Goal: Unclear

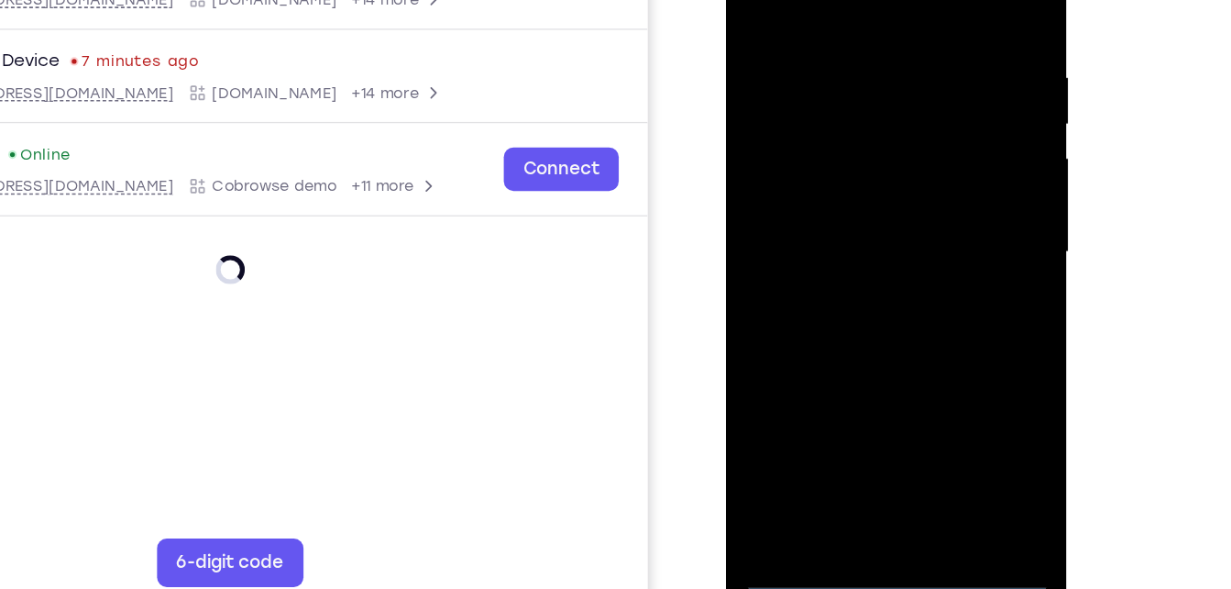
click at [855, 408] on div at bounding box center [855, 166] width 231 height 513
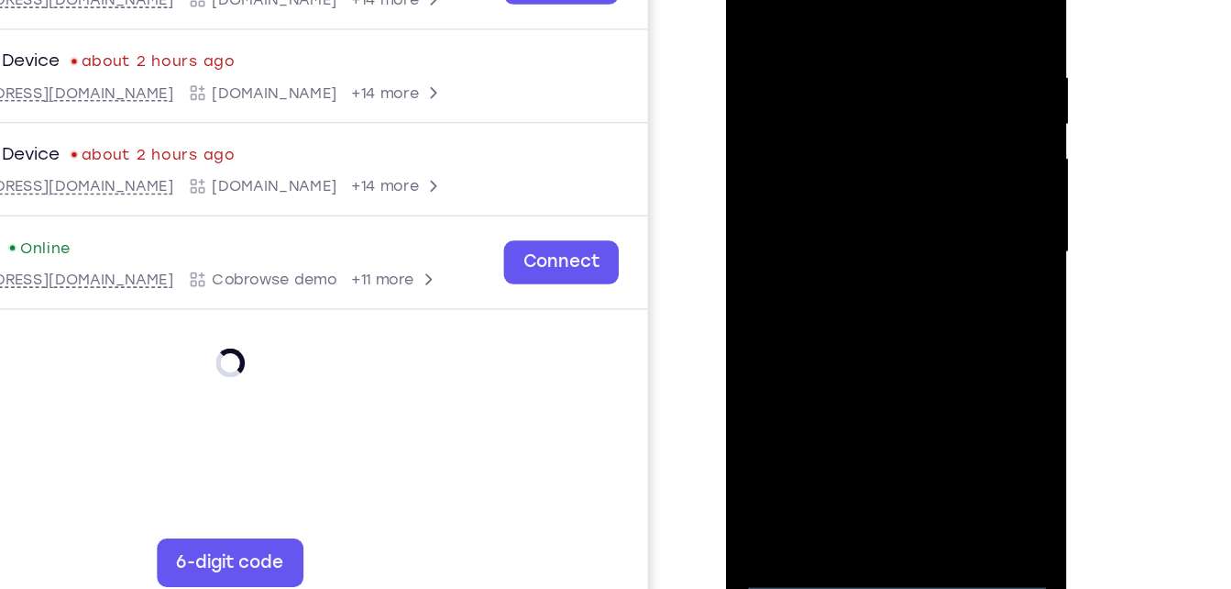
click at [938, 330] on div at bounding box center [855, 166] width 231 height 513
click at [807, 0] on div at bounding box center [855, 166] width 231 height 513
click at [936, 172] on div at bounding box center [855, 166] width 231 height 513
click at [832, 198] on div at bounding box center [855, 166] width 231 height 513
click at [839, 151] on div at bounding box center [855, 166] width 231 height 513
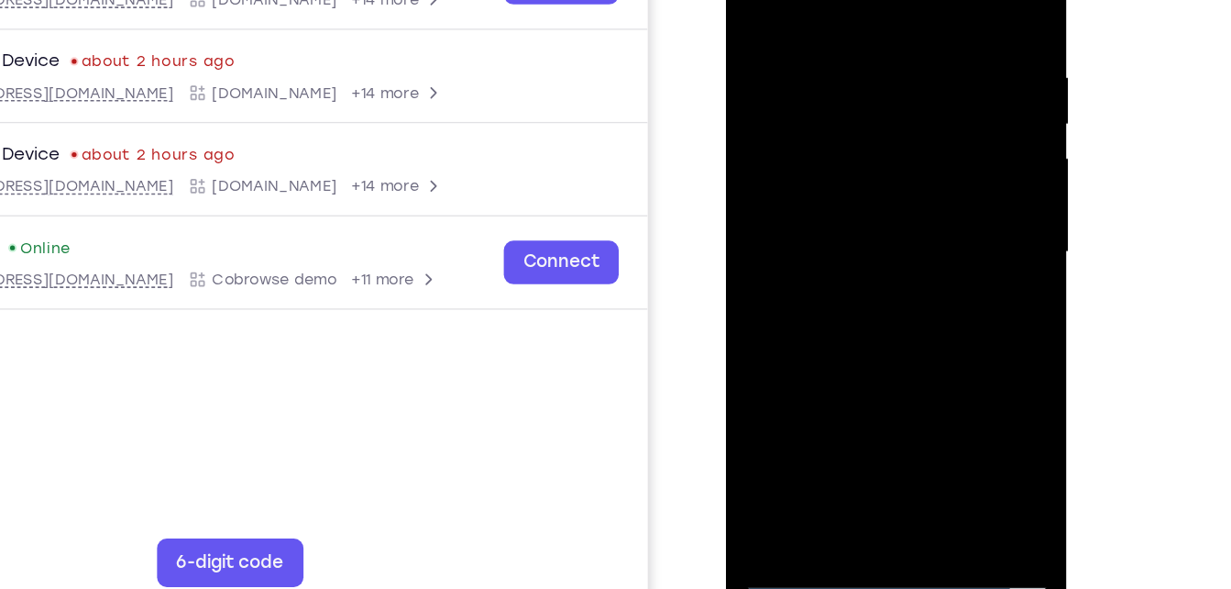
click at [863, 167] on div at bounding box center [855, 166] width 231 height 513
click at [864, 256] on div at bounding box center [855, 166] width 231 height 513
drag, startPoint x: 871, startPoint y: -11, endPoint x: 879, endPoint y: -77, distance: 66.5
click at [879, 0] on div at bounding box center [855, 166] width 231 height 513
drag, startPoint x: 890, startPoint y: 311, endPoint x: 914, endPoint y: 61, distance: 251.5
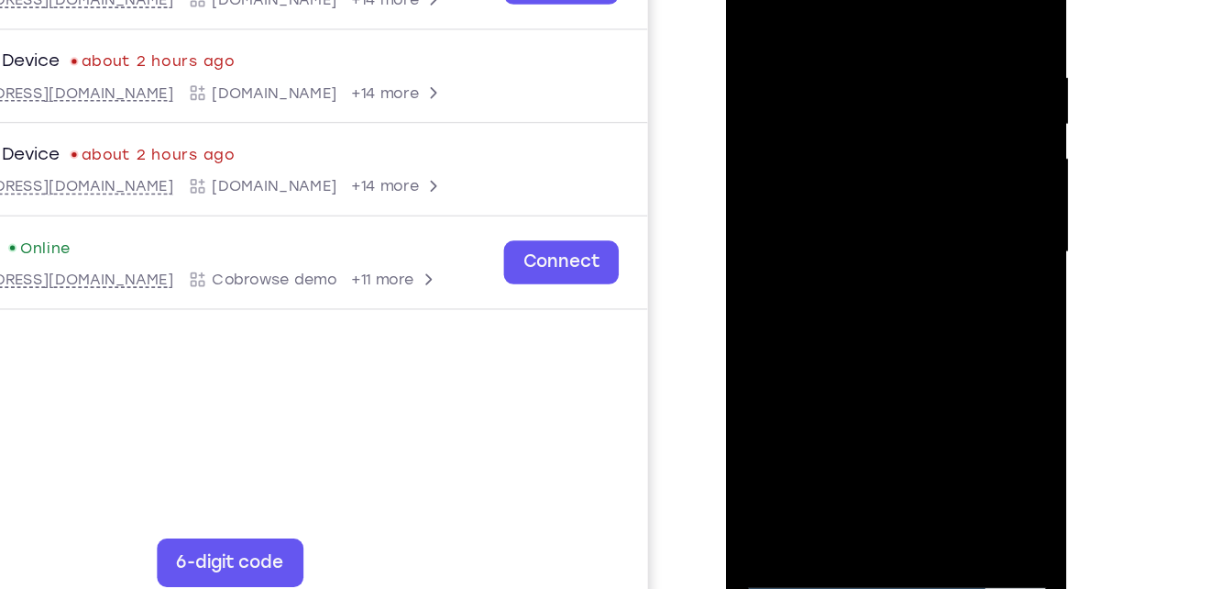
click at [914, 61] on div at bounding box center [855, 166] width 231 height 513
drag, startPoint x: 843, startPoint y: 315, endPoint x: 909, endPoint y: 41, distance: 282.0
click at [909, 41] on div at bounding box center [855, 166] width 231 height 513
drag, startPoint x: 828, startPoint y: 322, endPoint x: 891, endPoint y: 62, distance: 267.1
click at [891, 62] on div at bounding box center [855, 166] width 231 height 513
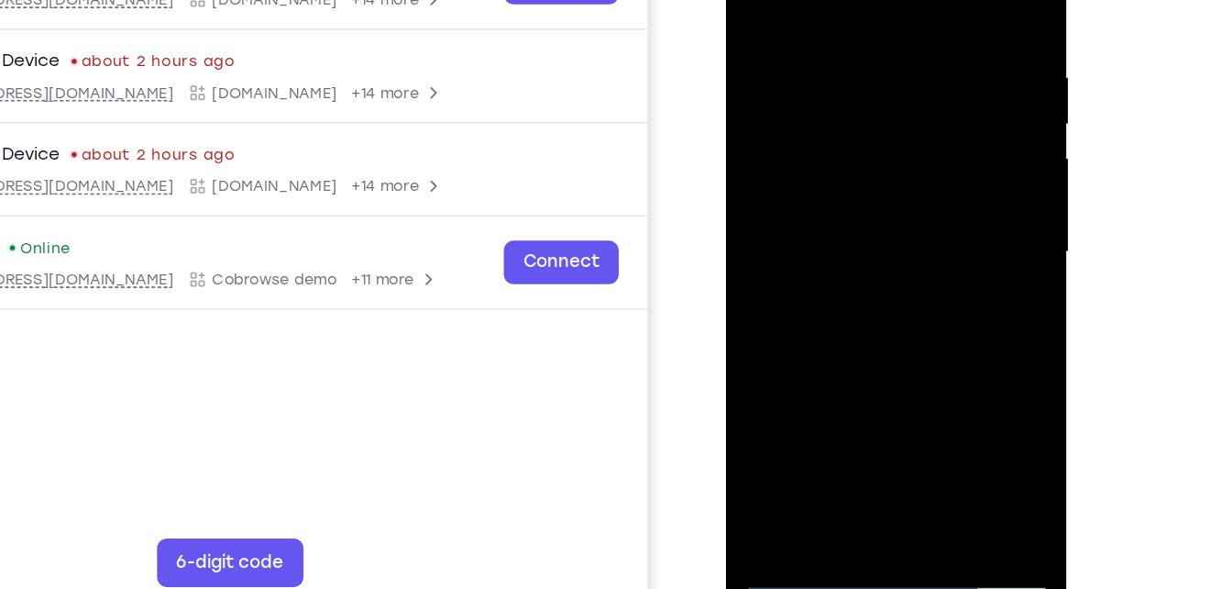
drag, startPoint x: 938, startPoint y: 29, endPoint x: 846, endPoint y: 32, distance: 91.7
click at [846, 32] on div at bounding box center [855, 166] width 231 height 513
drag, startPoint x: 846, startPoint y: 32, endPoint x: 829, endPoint y: 204, distance: 172.4
click at [829, 204] on div at bounding box center [855, 166] width 231 height 513
click at [956, 141] on div at bounding box center [855, 166] width 231 height 513
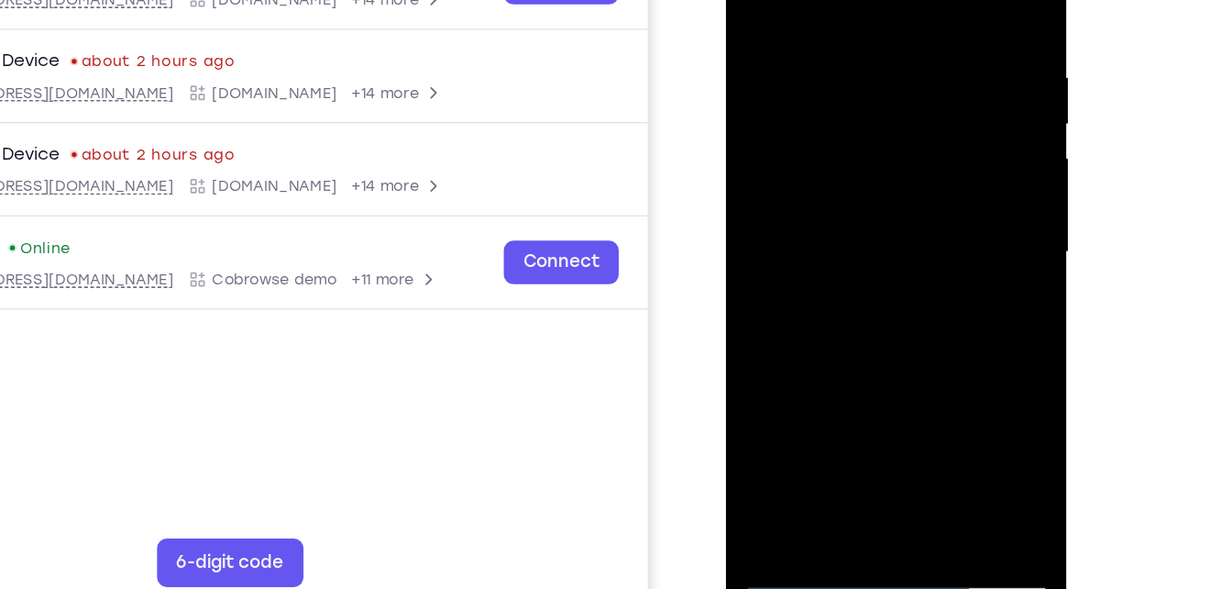
drag, startPoint x: 870, startPoint y: 293, endPoint x: 920, endPoint y: 36, distance: 261.5
click at [920, 36] on div at bounding box center [855, 166] width 231 height 513
drag, startPoint x: 850, startPoint y: 260, endPoint x: 873, endPoint y: 152, distance: 110.6
click at [873, 152] on div at bounding box center [855, 166] width 231 height 513
drag, startPoint x: 852, startPoint y: 327, endPoint x: 921, endPoint y: 55, distance: 280.9
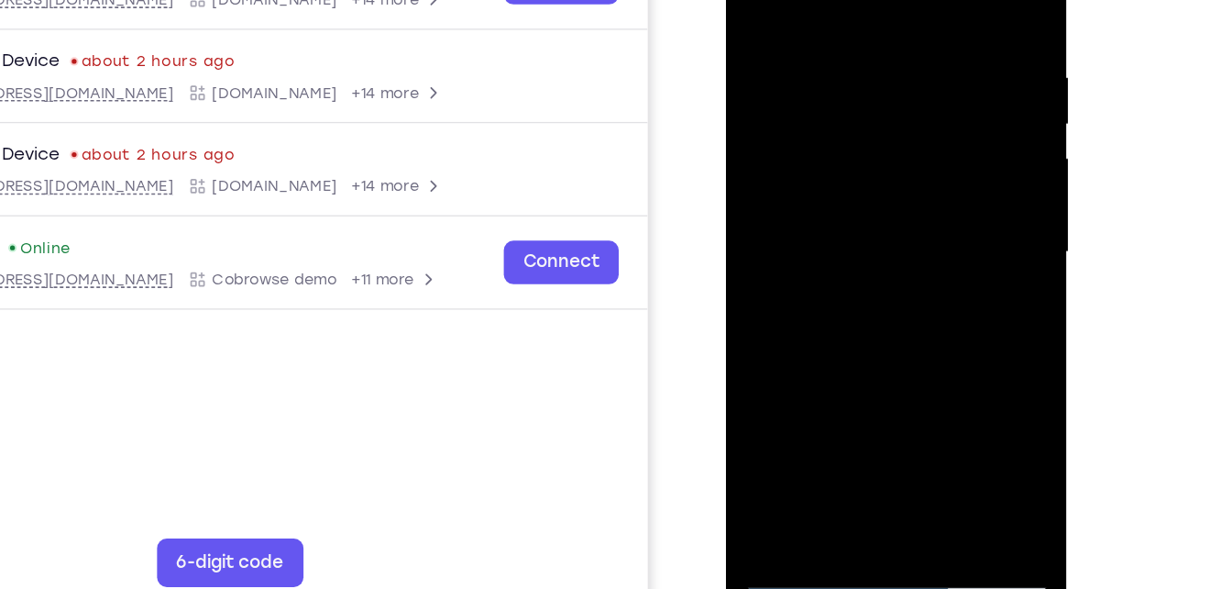
click at [921, 55] on div at bounding box center [855, 166] width 231 height 513
drag, startPoint x: 848, startPoint y: 293, endPoint x: 912, endPoint y: 36, distance: 265.5
click at [912, 36] on div at bounding box center [855, 166] width 231 height 513
drag, startPoint x: 856, startPoint y: 301, endPoint x: 913, endPoint y: 69, distance: 238.9
click at [913, 69] on div at bounding box center [855, 166] width 231 height 513
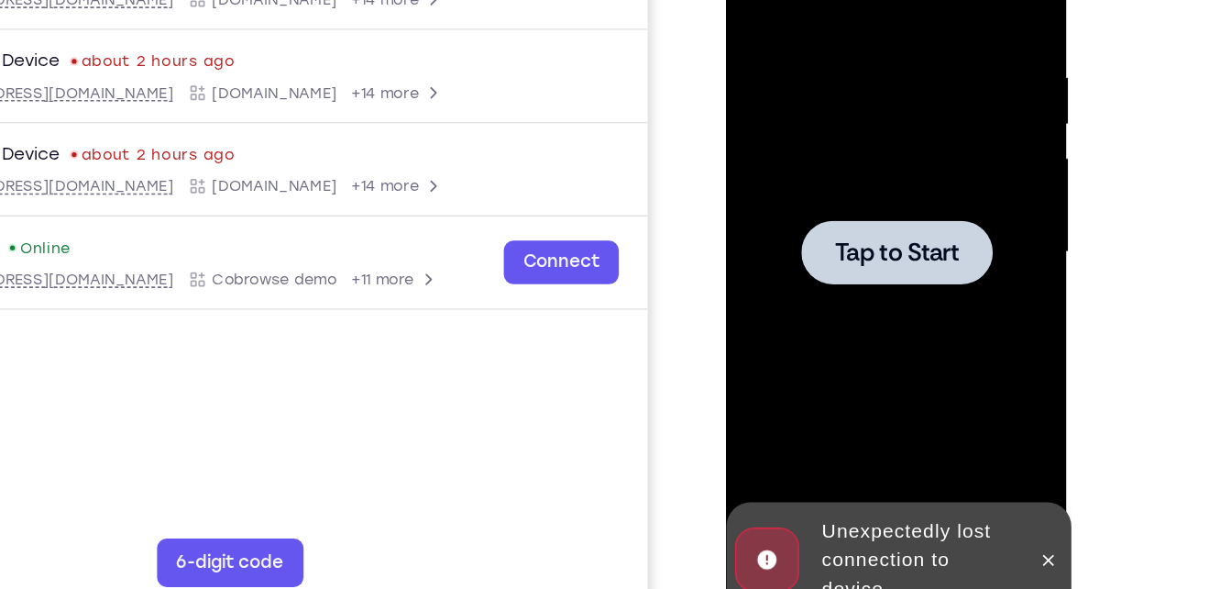
click at [861, 132] on div at bounding box center [855, 166] width 231 height 513
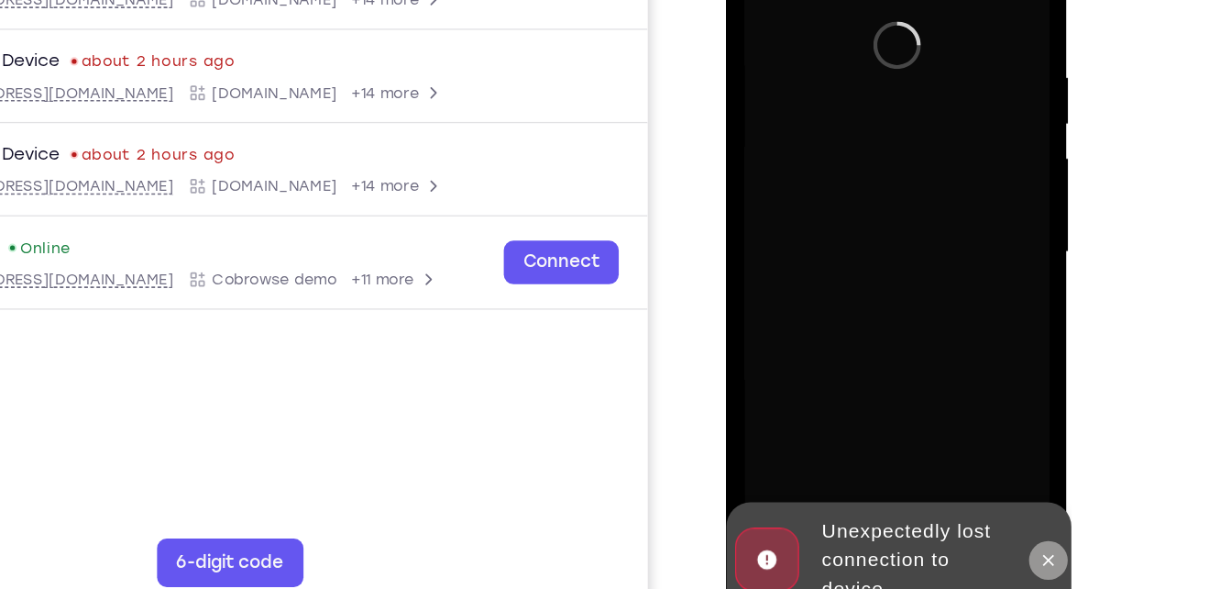
click at [974, 404] on icon at bounding box center [970, 399] width 15 height 15
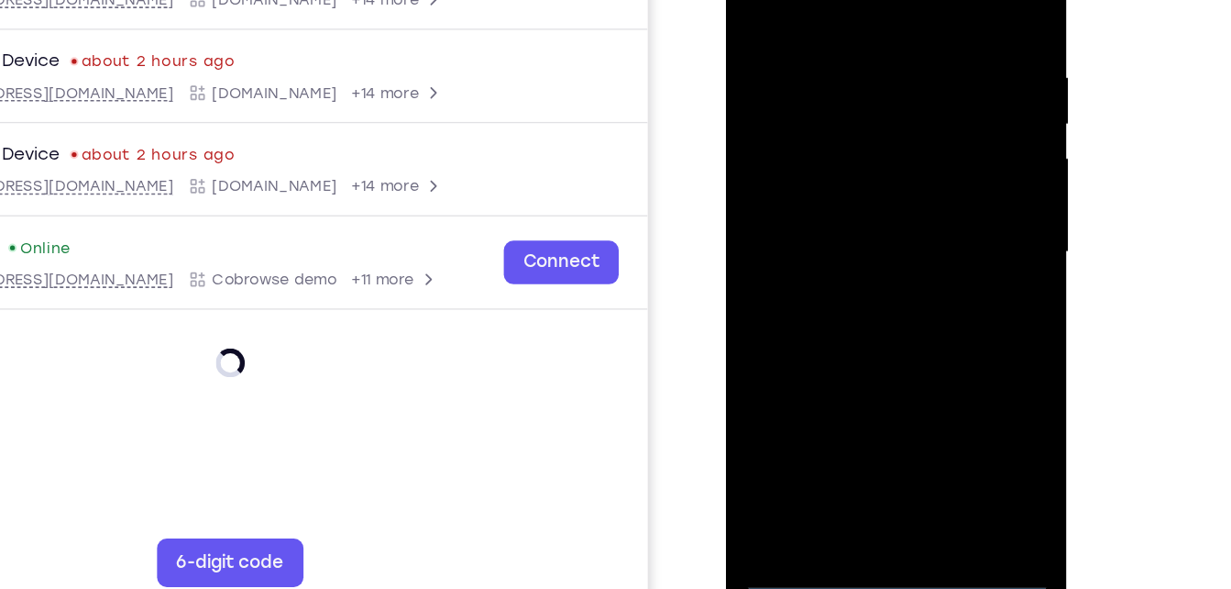
click at [857, 415] on div at bounding box center [855, 166] width 231 height 513
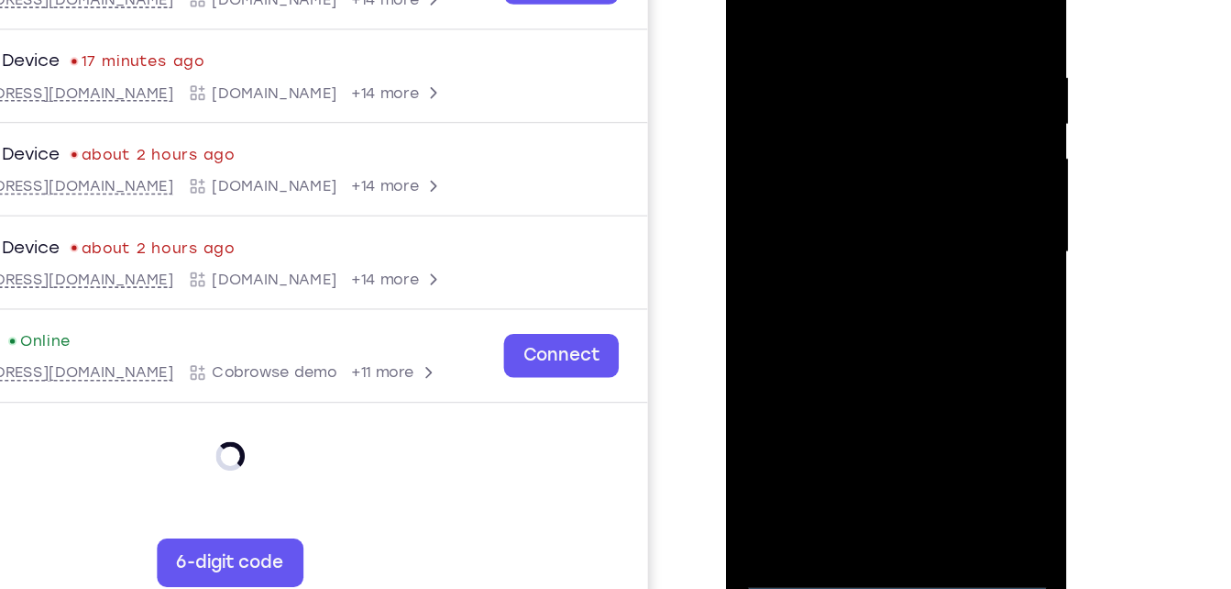
click at [931, 341] on div at bounding box center [855, 166] width 231 height 513
click at [811, 0] on div at bounding box center [855, 166] width 231 height 513
click at [933, 152] on div at bounding box center [855, 166] width 231 height 513
click at [836, 201] on div at bounding box center [855, 166] width 231 height 513
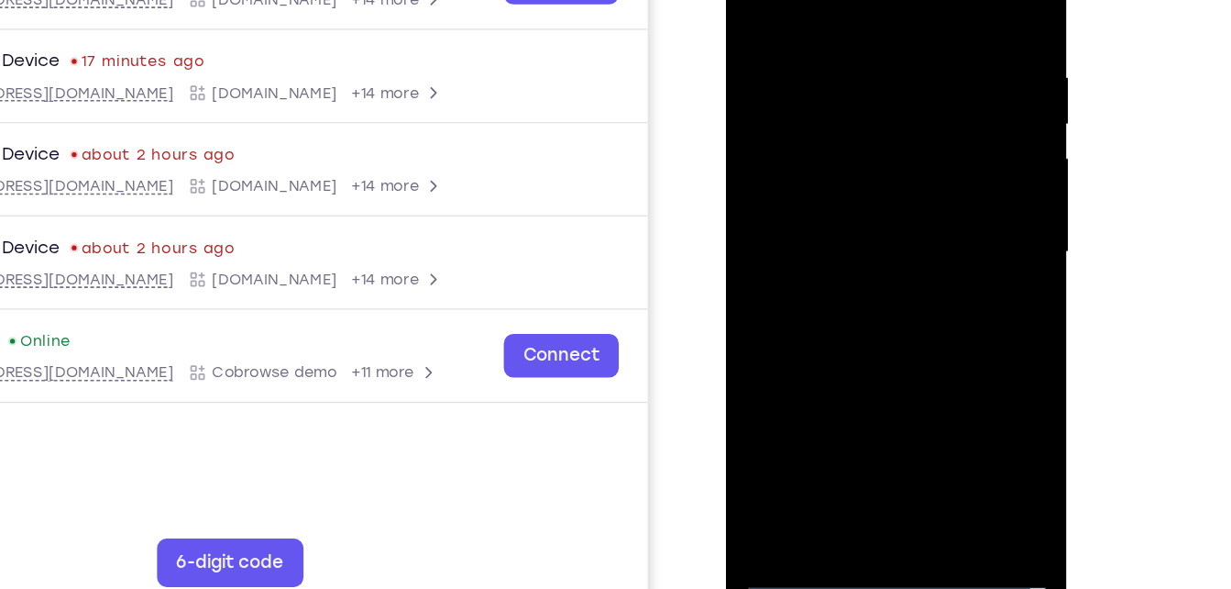
click at [839, 133] on div at bounding box center [855, 166] width 231 height 513
click at [860, 122] on div at bounding box center [855, 166] width 231 height 513
drag, startPoint x: 867, startPoint y: 278, endPoint x: 898, endPoint y: 76, distance: 204.1
click at [898, 76] on div at bounding box center [855, 166] width 231 height 513
drag, startPoint x: 849, startPoint y: 271, endPoint x: 900, endPoint y: 12, distance: 264.4
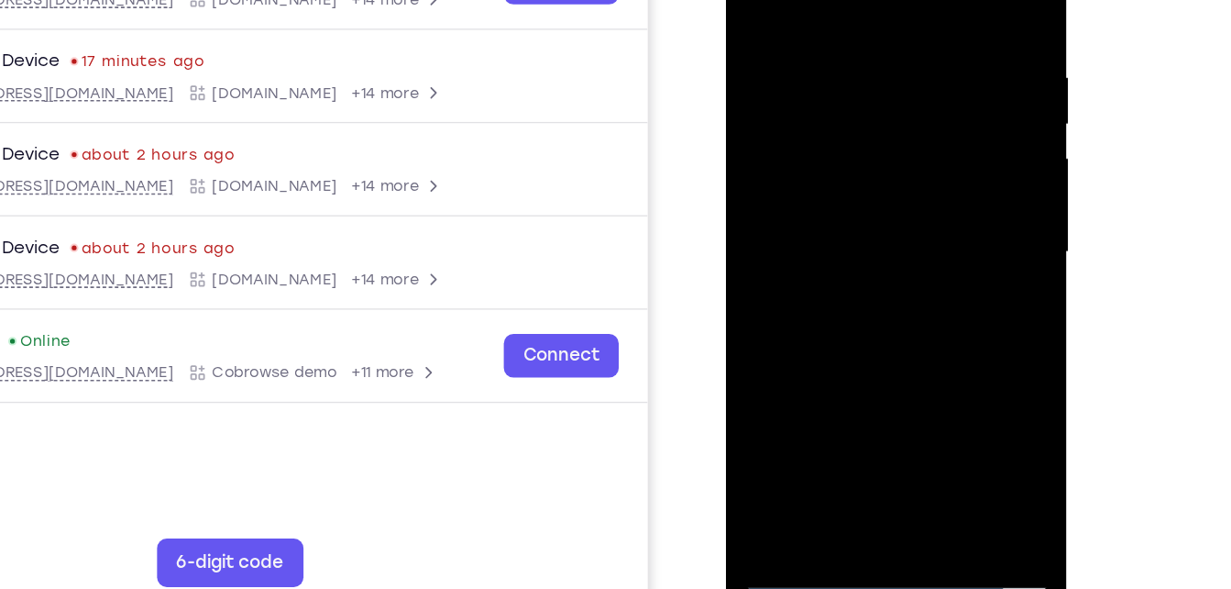
click at [900, 12] on div at bounding box center [855, 166] width 231 height 513
drag, startPoint x: 845, startPoint y: 290, endPoint x: 896, endPoint y: 1, distance: 293.4
click at [896, 1] on div at bounding box center [855, 166] width 231 height 513
drag, startPoint x: 855, startPoint y: 255, endPoint x: 881, endPoint y: 86, distance: 170.8
click at [881, 86] on div at bounding box center [855, 166] width 231 height 513
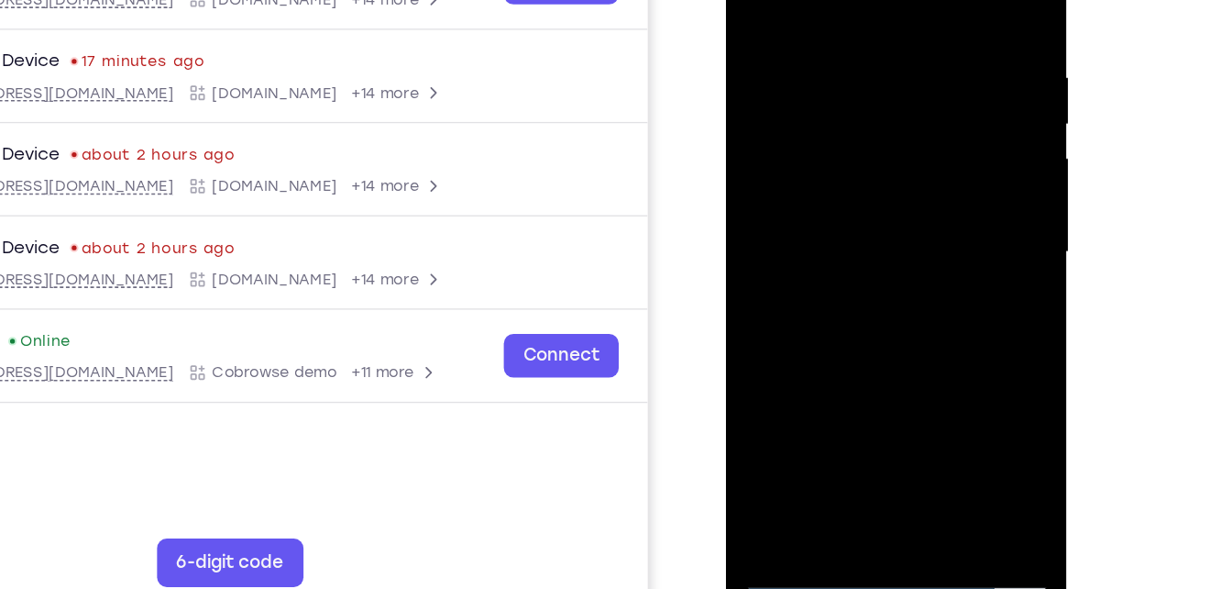
drag, startPoint x: 851, startPoint y: 283, endPoint x: 914, endPoint y: 0, distance: 290.3
click at [914, 0] on div at bounding box center [855, 166] width 231 height 513
drag, startPoint x: 862, startPoint y: 291, endPoint x: 913, endPoint y: -8, distance: 303.3
click at [913, 0] on div at bounding box center [855, 166] width 231 height 513
drag, startPoint x: 868, startPoint y: 281, endPoint x: 909, endPoint y: 72, distance: 212.0
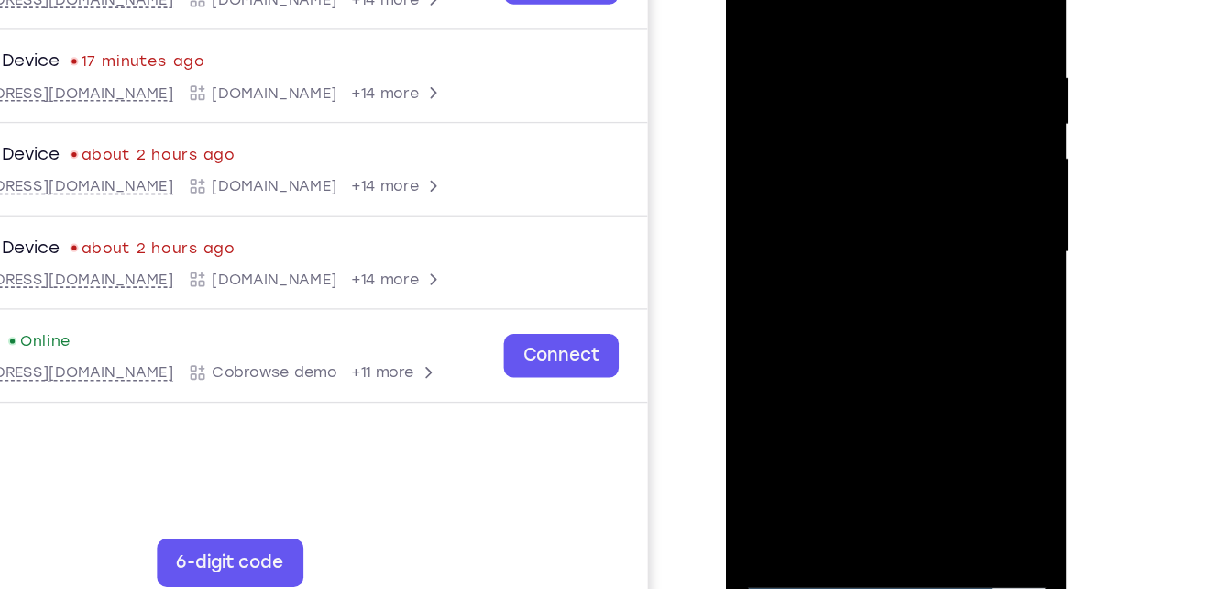
click at [909, 72] on div at bounding box center [855, 166] width 231 height 513
drag, startPoint x: 893, startPoint y: 232, endPoint x: 926, endPoint y: 167, distance: 73.0
click at [926, 167] on div at bounding box center [855, 166] width 231 height 513
drag, startPoint x: 850, startPoint y: 287, endPoint x: 899, endPoint y: 62, distance: 229.9
click at [899, 62] on div at bounding box center [855, 166] width 231 height 513
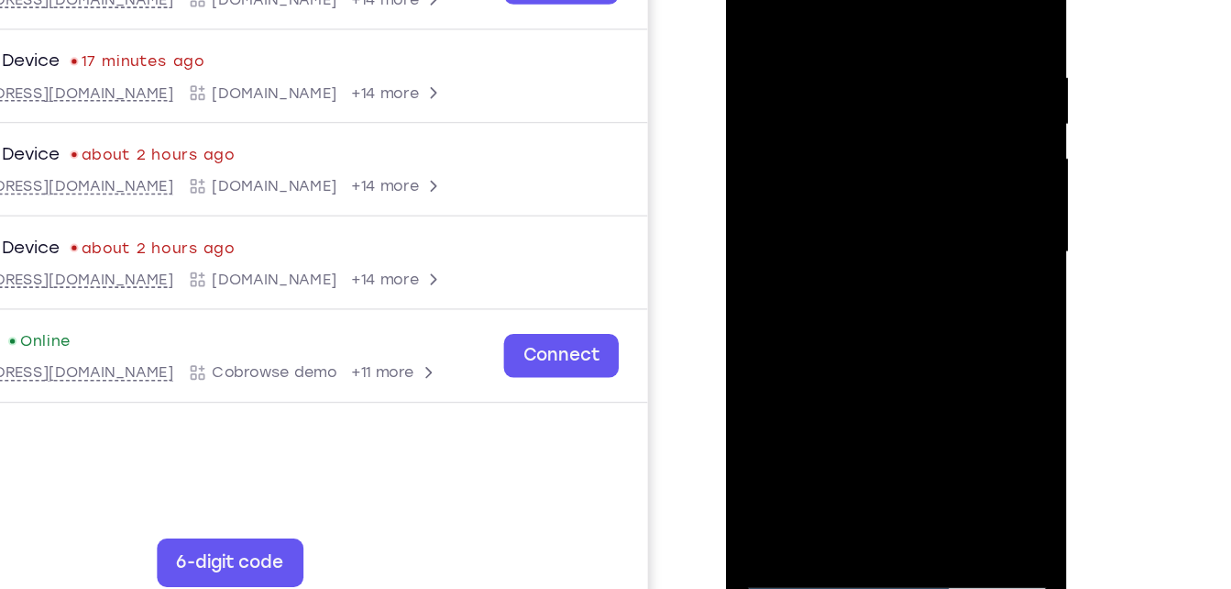
drag, startPoint x: 870, startPoint y: 264, endPoint x: 905, endPoint y: -6, distance: 271.8
click at [905, 0] on div at bounding box center [855, 166] width 231 height 513
drag, startPoint x: 870, startPoint y: 246, endPoint x: 885, endPoint y: 121, distance: 125.6
click at [885, 121] on div at bounding box center [855, 166] width 231 height 513
drag, startPoint x: 858, startPoint y: 304, endPoint x: 893, endPoint y: 78, distance: 229.2
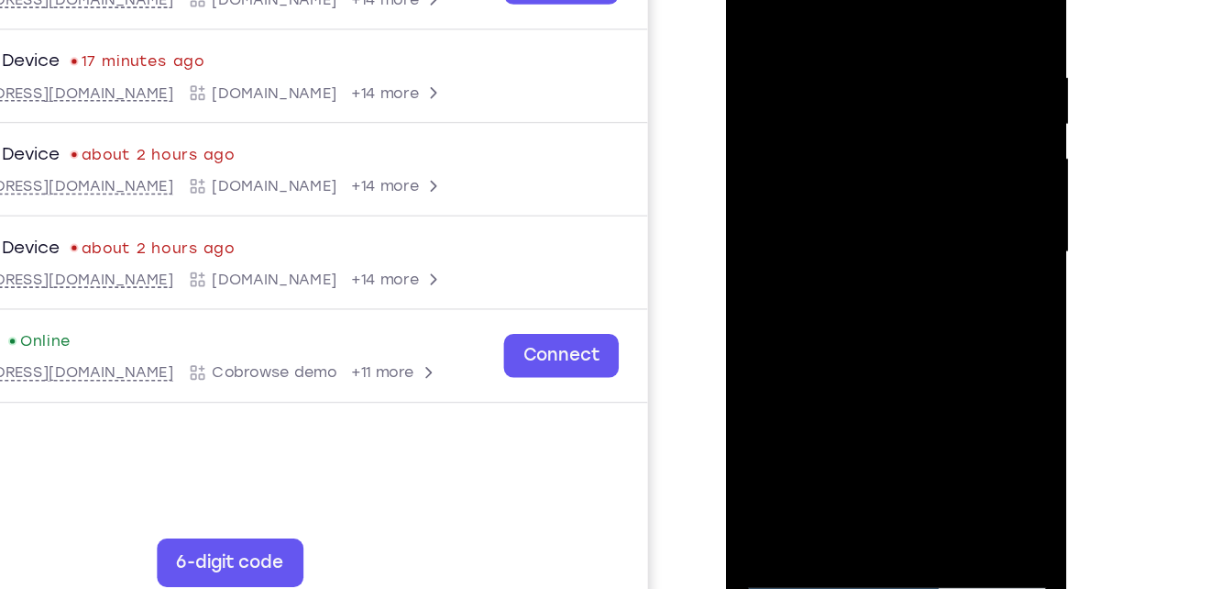
click at [893, 78] on div at bounding box center [855, 166] width 231 height 513
drag, startPoint x: 847, startPoint y: 276, endPoint x: 890, endPoint y: 94, distance: 187.5
click at [890, 94] on div at bounding box center [855, 166] width 231 height 513
click at [842, 264] on div at bounding box center [855, 166] width 231 height 513
drag, startPoint x: 877, startPoint y: 291, endPoint x: 878, endPoint y: 167, distance: 123.8
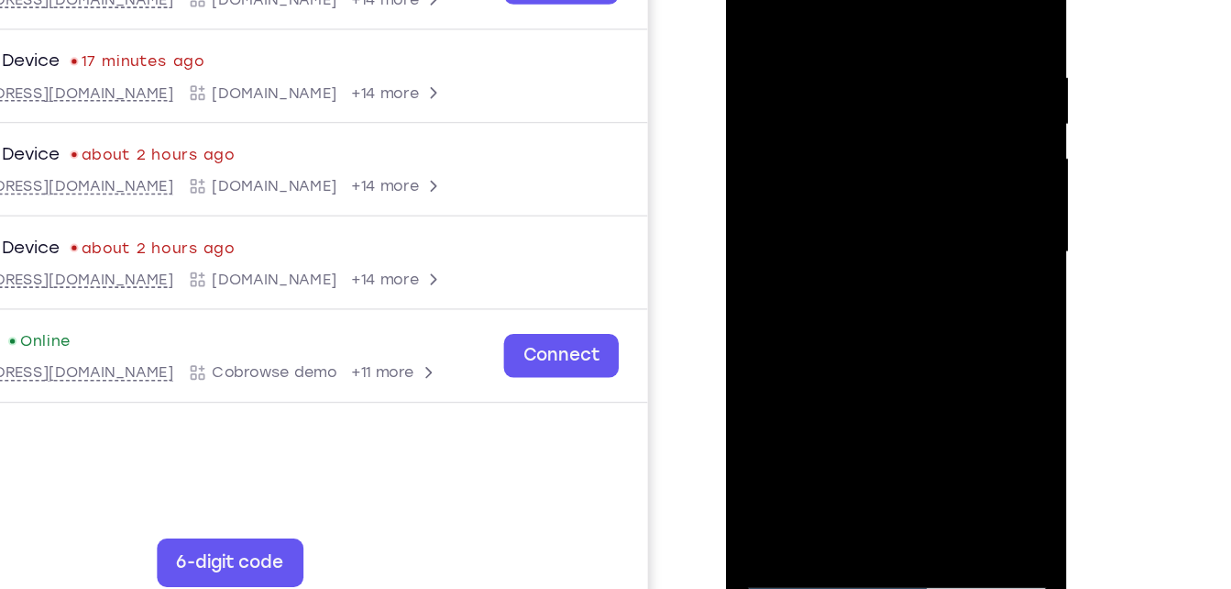
click at [878, 167] on div at bounding box center [855, 166] width 231 height 513
drag, startPoint x: 873, startPoint y: 333, endPoint x: 900, endPoint y: 40, distance: 293.8
click at [900, 40] on div at bounding box center [855, 166] width 231 height 513
drag, startPoint x: 865, startPoint y: 298, endPoint x: 879, endPoint y: 69, distance: 229.7
click at [879, 69] on div at bounding box center [855, 166] width 231 height 513
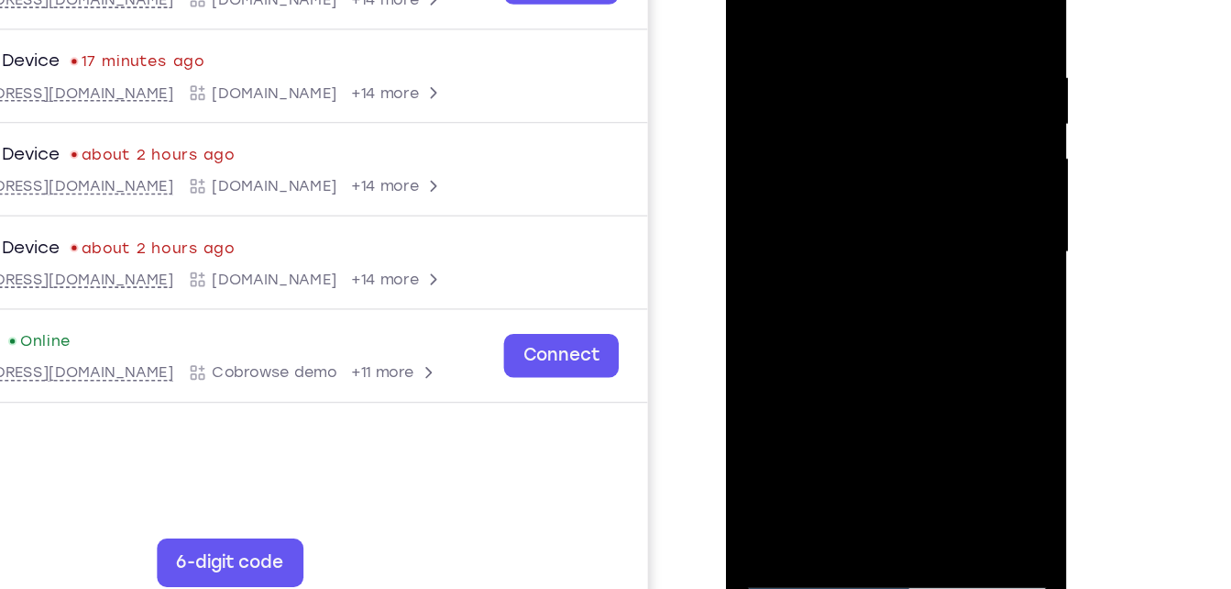
drag, startPoint x: 873, startPoint y: 277, endPoint x: 906, endPoint y: -1, distance: 279.8
click at [906, 0] on div at bounding box center [855, 166] width 231 height 513
drag, startPoint x: 856, startPoint y: 315, endPoint x: 891, endPoint y: 63, distance: 254.7
click at [891, 63] on div at bounding box center [855, 166] width 231 height 513
drag, startPoint x: 859, startPoint y: 333, endPoint x: 881, endPoint y: 148, distance: 186.5
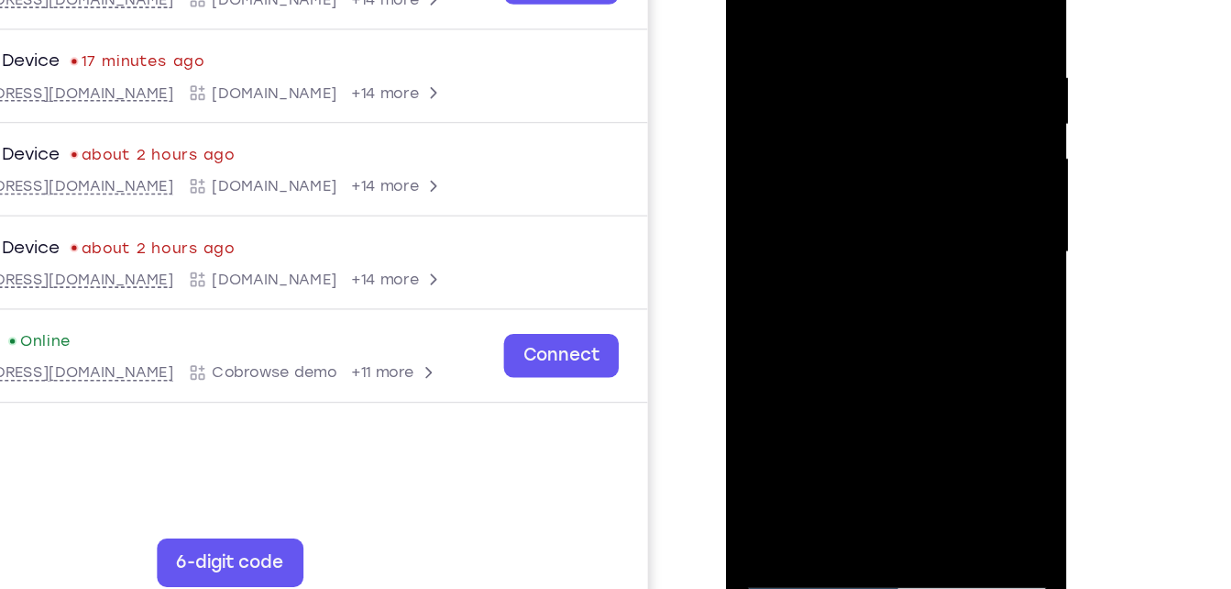
click at [881, 148] on div at bounding box center [855, 166] width 231 height 513
drag, startPoint x: 867, startPoint y: 298, endPoint x: 916, endPoint y: 52, distance: 250.5
click at [916, 52] on div at bounding box center [855, 166] width 231 height 513
drag, startPoint x: 855, startPoint y: 329, endPoint x: 906, endPoint y: 65, distance: 269.0
click at [906, 65] on div at bounding box center [855, 166] width 231 height 513
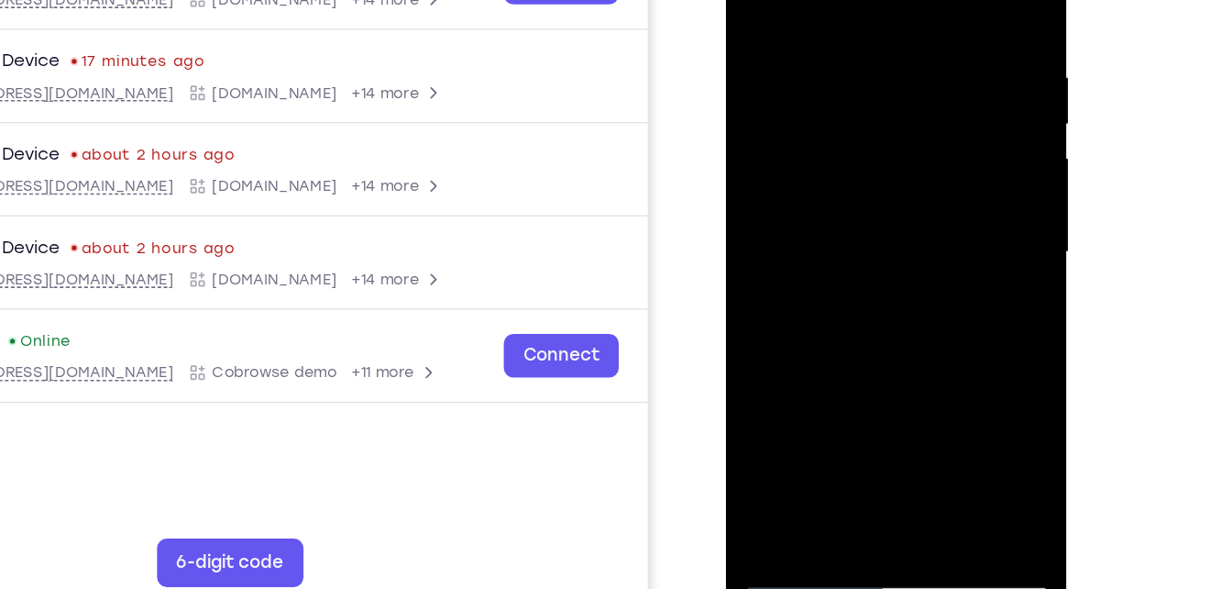
drag, startPoint x: 844, startPoint y: 304, endPoint x: 909, endPoint y: 39, distance: 272.9
click at [909, 39] on div at bounding box center [855, 166] width 231 height 513
drag, startPoint x: 835, startPoint y: 268, endPoint x: 873, endPoint y: 135, distance: 138.2
click at [873, 135] on div at bounding box center [855, 166] width 231 height 513
drag, startPoint x: 846, startPoint y: 295, endPoint x: 888, endPoint y: 56, distance: 242.9
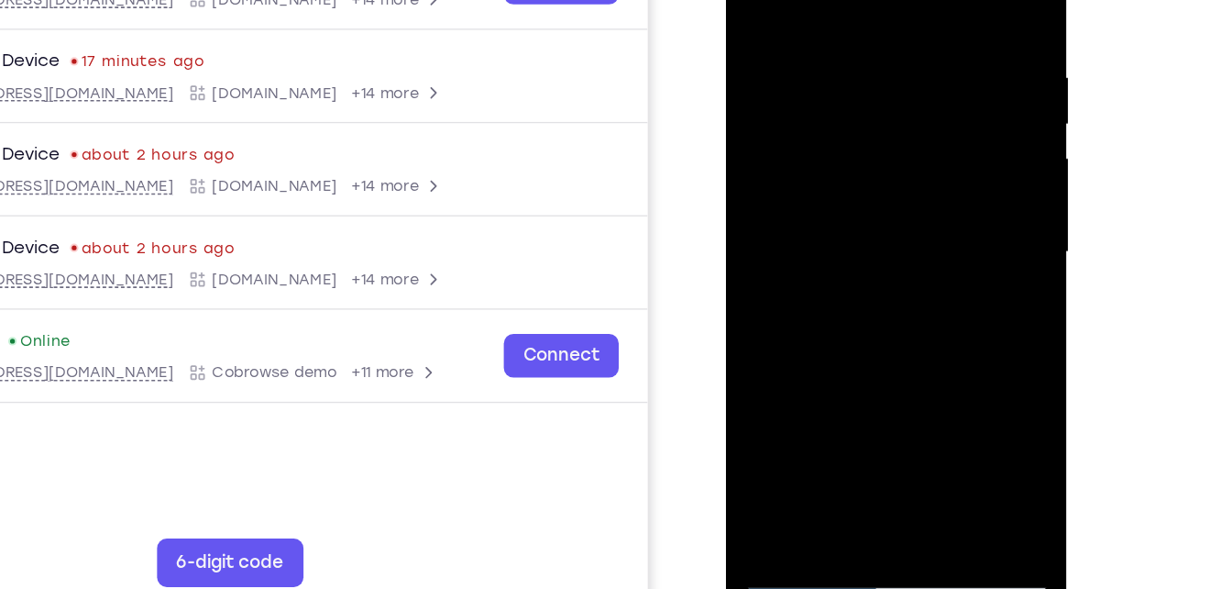
click at [888, 56] on div at bounding box center [855, 166] width 231 height 513
drag, startPoint x: 856, startPoint y: 328, endPoint x: 925, endPoint y: 40, distance: 296.2
click at [925, 40] on div at bounding box center [855, 166] width 231 height 513
drag, startPoint x: 879, startPoint y: 294, endPoint x: 919, endPoint y: 63, distance: 234.4
click at [919, 63] on div at bounding box center [855, 166] width 231 height 513
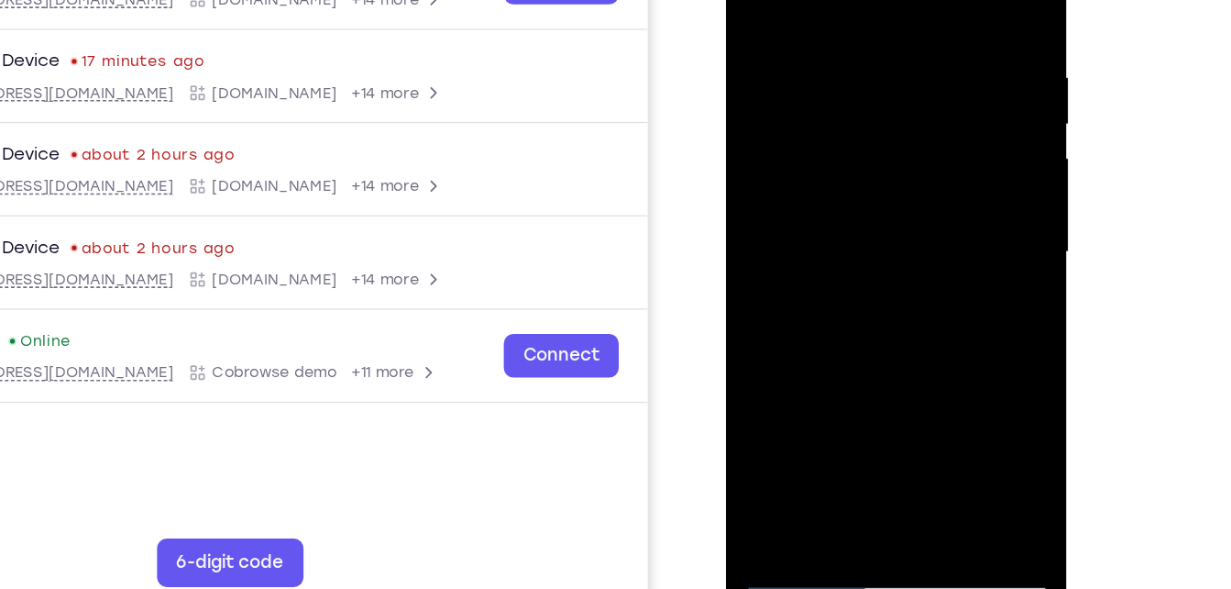
click at [899, 381] on div at bounding box center [855, 166] width 231 height 513
click at [852, 261] on div at bounding box center [855, 166] width 231 height 513
click at [758, 0] on div at bounding box center [855, 166] width 231 height 513
drag, startPoint x: 883, startPoint y: 272, endPoint x: 939, endPoint y: -25, distance: 302.3
click at [939, 0] on div at bounding box center [855, 166] width 231 height 513
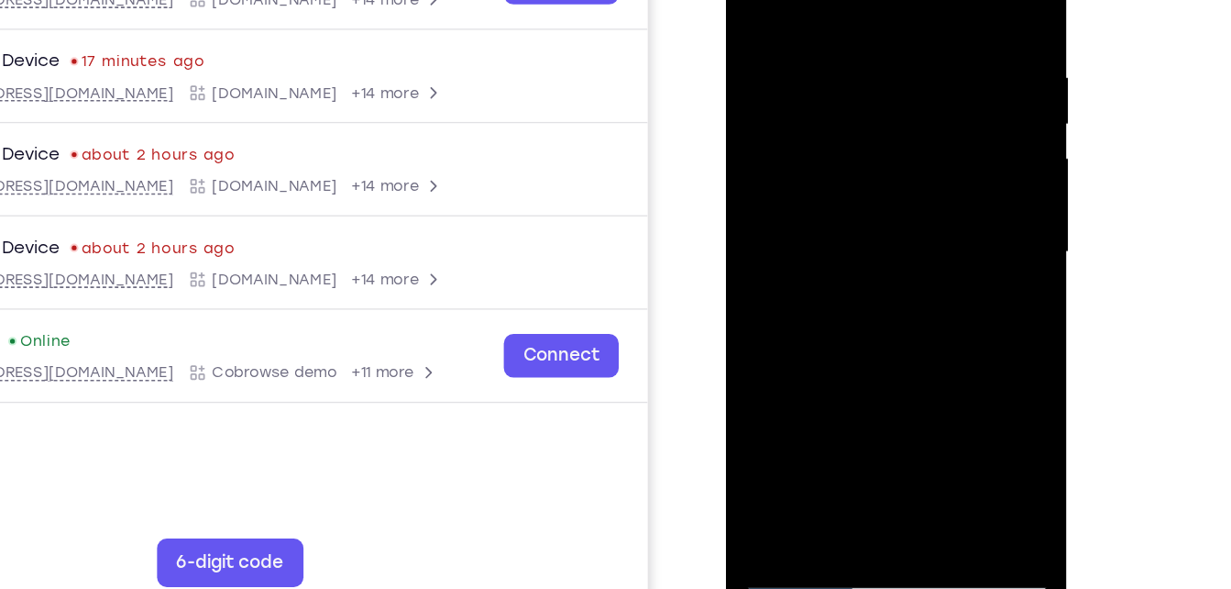
drag, startPoint x: 853, startPoint y: 293, endPoint x: 900, endPoint y: -77, distance: 372.5
click at [900, 0] on div at bounding box center [855, 166] width 231 height 513
drag, startPoint x: 834, startPoint y: 292, endPoint x: 901, endPoint y: -77, distance: 374.6
click at [901, 0] on div at bounding box center [855, 166] width 231 height 513
drag, startPoint x: 873, startPoint y: 294, endPoint x: 913, endPoint y: 16, distance: 281.7
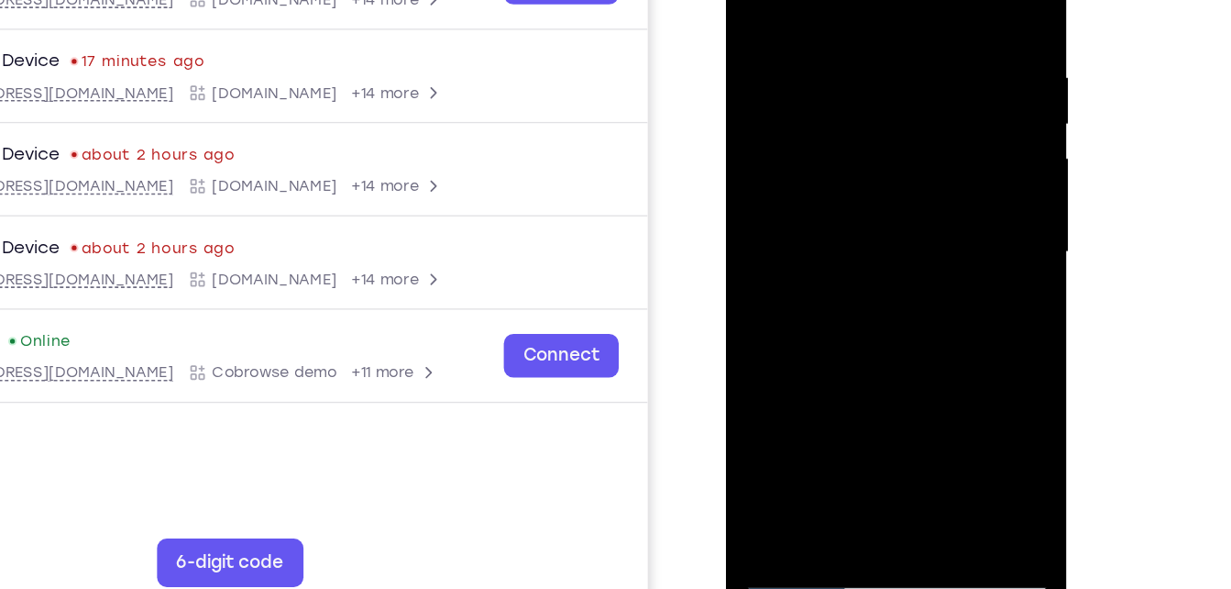
click at [913, 16] on div at bounding box center [855, 166] width 231 height 513
drag, startPoint x: 870, startPoint y: 302, endPoint x: 943, endPoint y: -77, distance: 385.6
click at [943, 0] on div at bounding box center [855, 166] width 231 height 513
drag, startPoint x: 870, startPoint y: 259, endPoint x: 918, endPoint y: 16, distance: 247.6
click at [918, 16] on div at bounding box center [855, 166] width 231 height 513
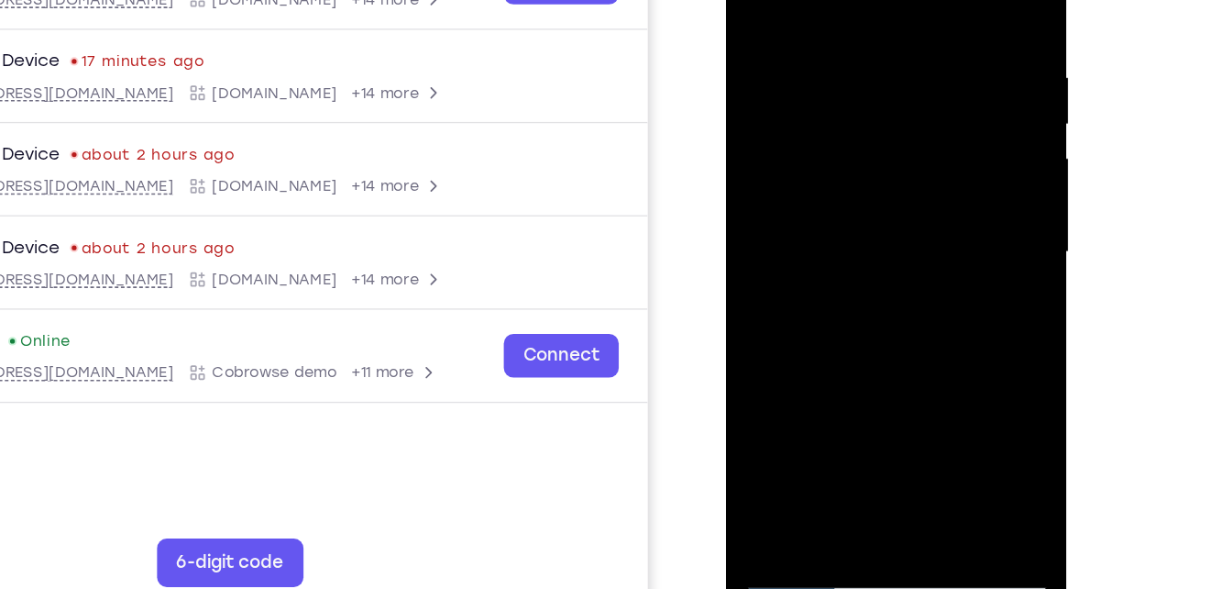
drag, startPoint x: 892, startPoint y: 210, endPoint x: 913, endPoint y: 68, distance: 143.7
click at [913, 68] on div at bounding box center [855, 166] width 231 height 513
click at [817, 204] on div at bounding box center [855, 166] width 231 height 513
drag, startPoint x: 869, startPoint y: 298, endPoint x: 910, endPoint y: 47, distance: 254.5
click at [910, 47] on div at bounding box center [855, 166] width 231 height 513
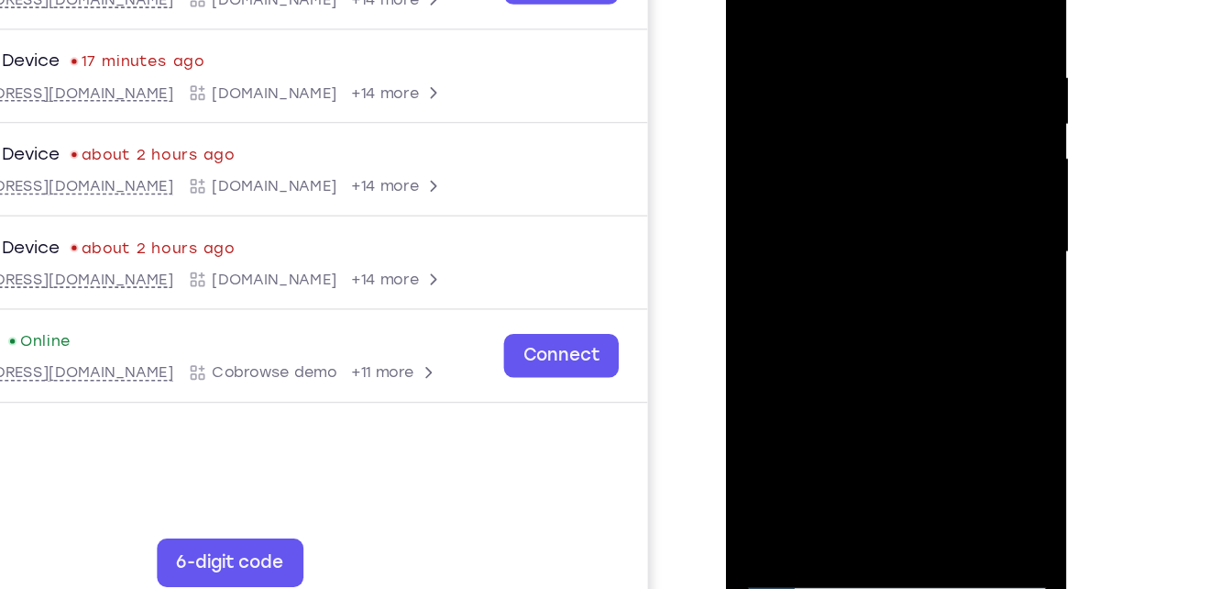
drag, startPoint x: 865, startPoint y: 315, endPoint x: 885, endPoint y: 86, distance: 230.1
click at [885, 86] on div at bounding box center [855, 166] width 231 height 513
drag, startPoint x: 865, startPoint y: 272, endPoint x: 888, endPoint y: 61, distance: 213.1
click at [888, 61] on div at bounding box center [855, 166] width 231 height 513
drag, startPoint x: 867, startPoint y: 301, endPoint x: 914, endPoint y: 28, distance: 277.2
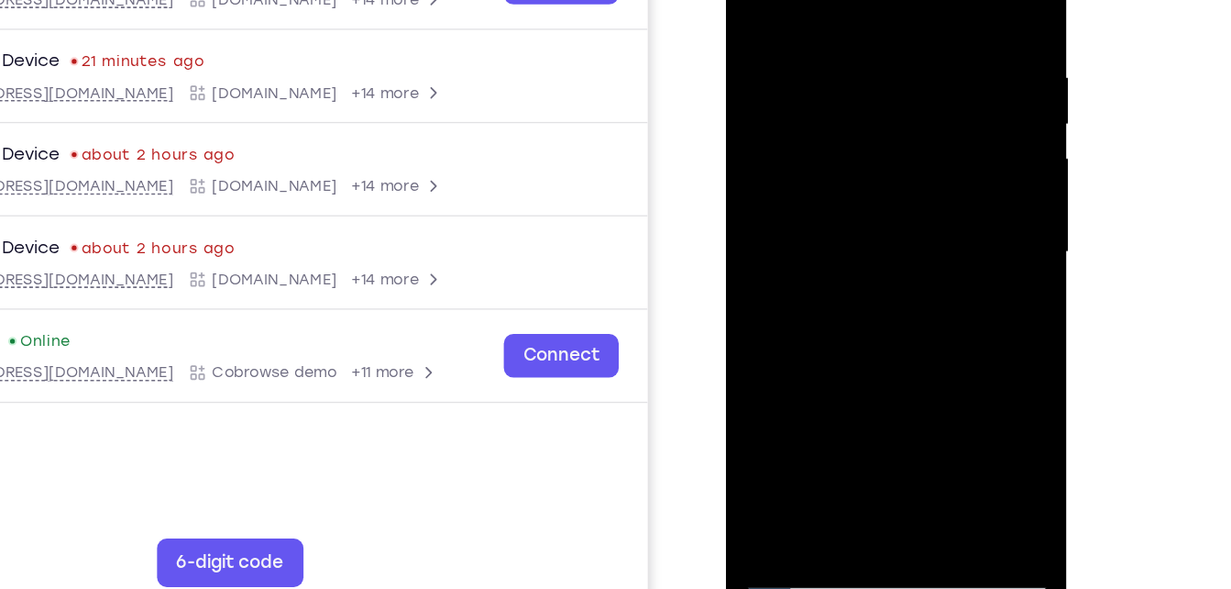
click at [914, 28] on div at bounding box center [855, 166] width 231 height 513
drag, startPoint x: 867, startPoint y: 265, endPoint x: 904, endPoint y: 58, distance: 210.6
click at [904, 58] on div at bounding box center [855, 166] width 231 height 513
drag, startPoint x: 899, startPoint y: 109, endPoint x: 889, endPoint y: 278, distance: 169.0
click at [889, 278] on div at bounding box center [855, 166] width 231 height 513
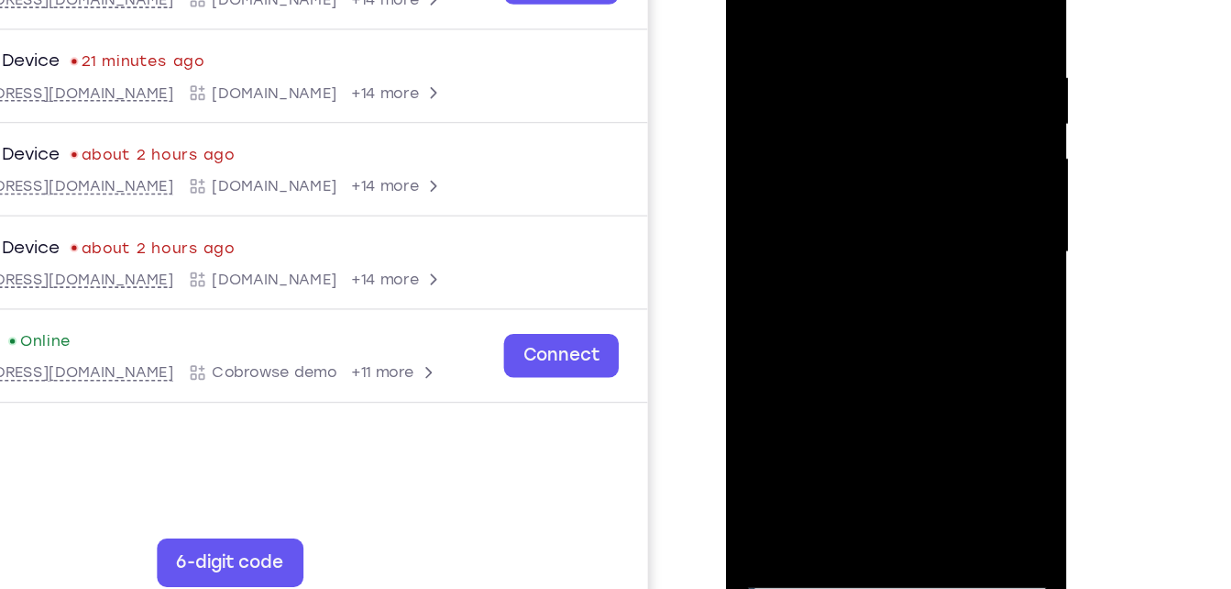
drag, startPoint x: 859, startPoint y: 323, endPoint x: 901, endPoint y: 76, distance: 250.2
click at [901, 76] on div at bounding box center [855, 166] width 231 height 513
